Goal: Transaction & Acquisition: Download file/media

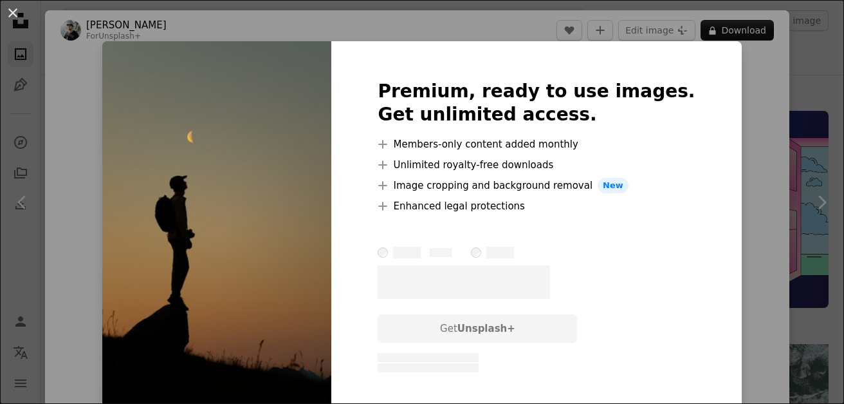
scroll to position [470, 0]
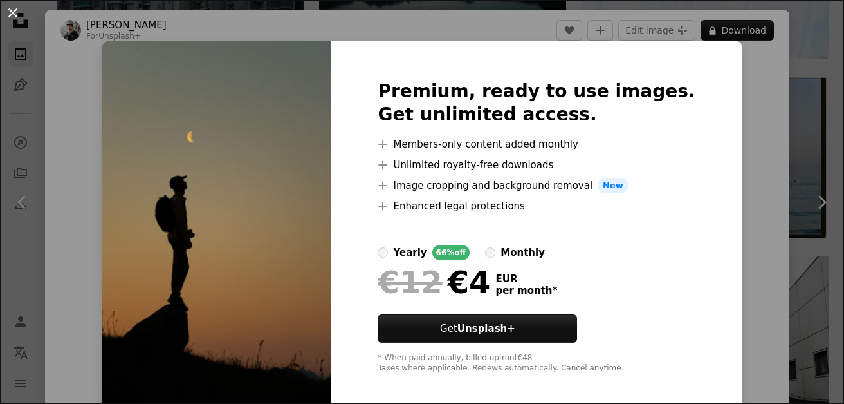
click at [16, 12] on button "An X shape" at bounding box center [12, 12] width 15 height 15
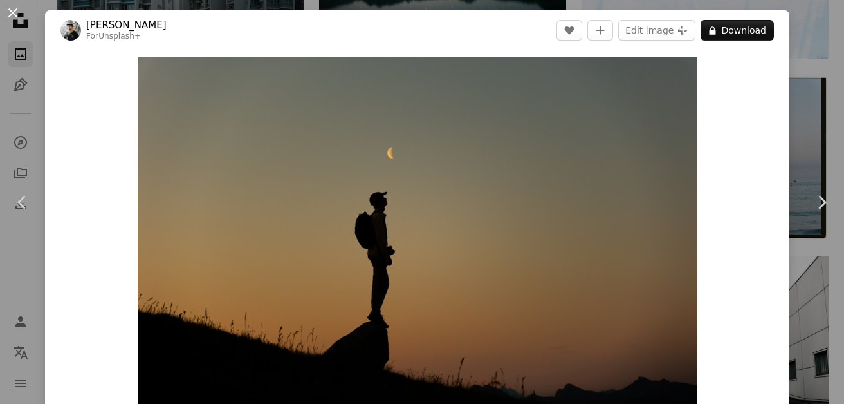
click at [11, 12] on button "An X shape" at bounding box center [12, 12] width 15 height 15
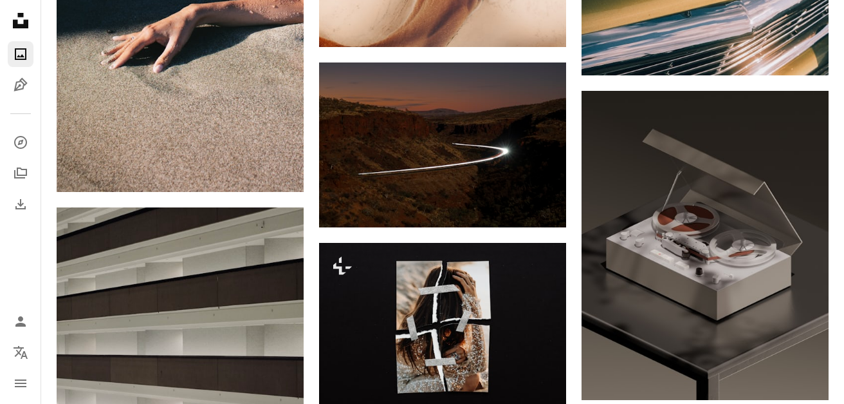
scroll to position [5903, 0]
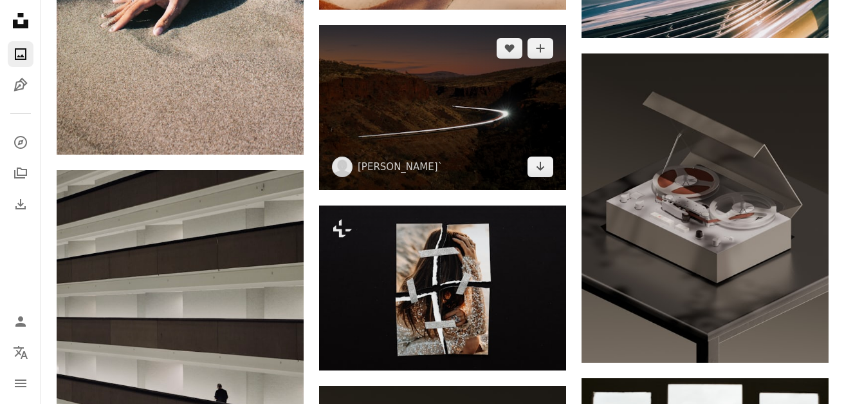
click at [448, 139] on img at bounding box center [442, 107] width 247 height 165
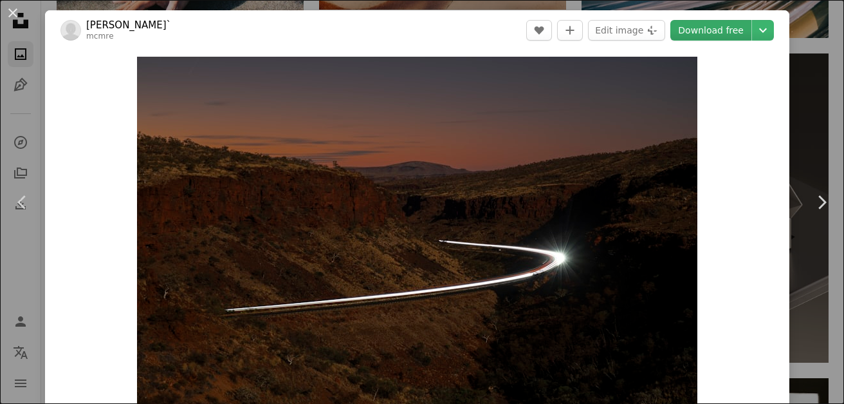
click at [729, 32] on link "Download free" at bounding box center [711, 30] width 81 height 21
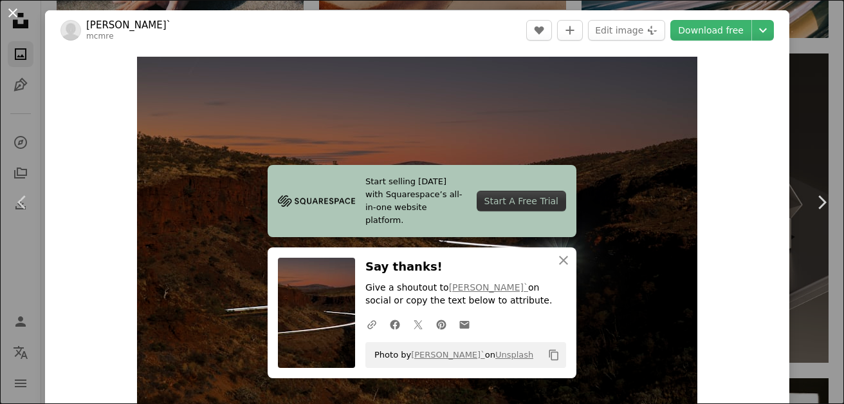
click at [15, 17] on button "An X shape" at bounding box center [12, 12] width 15 height 15
